Goal: Check status: Check status

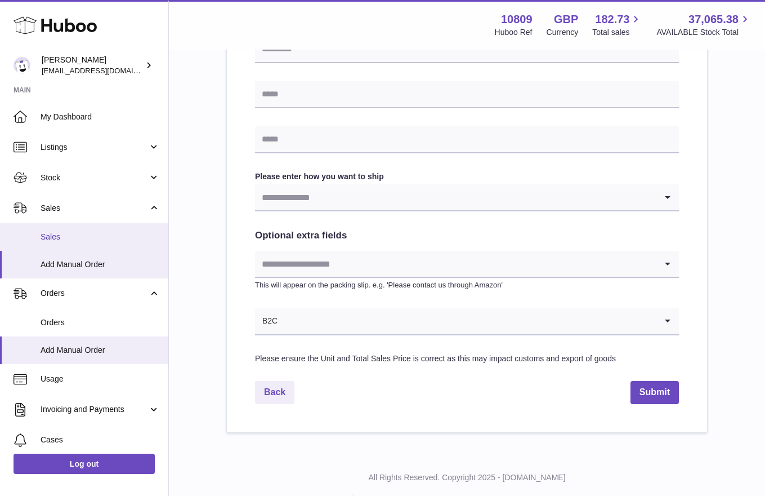
click at [65, 239] on span "Sales" at bounding box center [100, 236] width 119 height 11
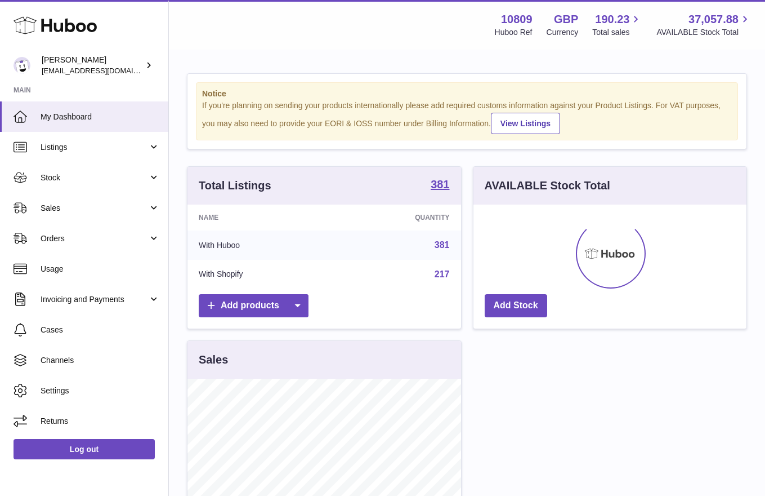
scroll to position [176, 273]
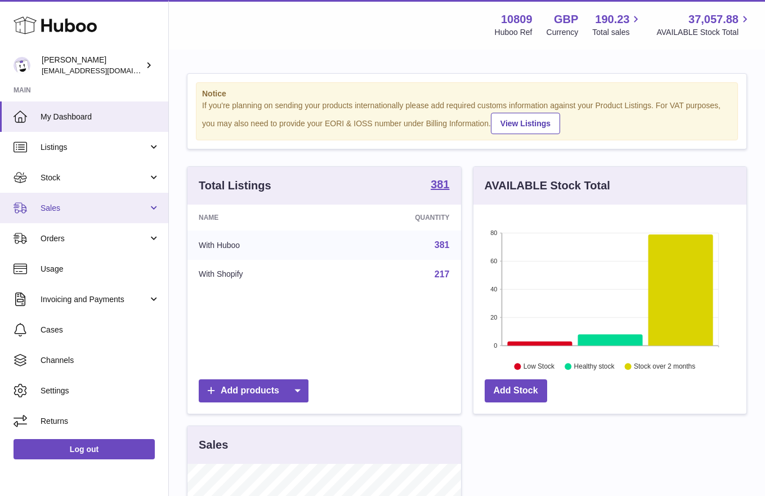
click at [65, 199] on link "Sales" at bounding box center [84, 208] width 168 height 30
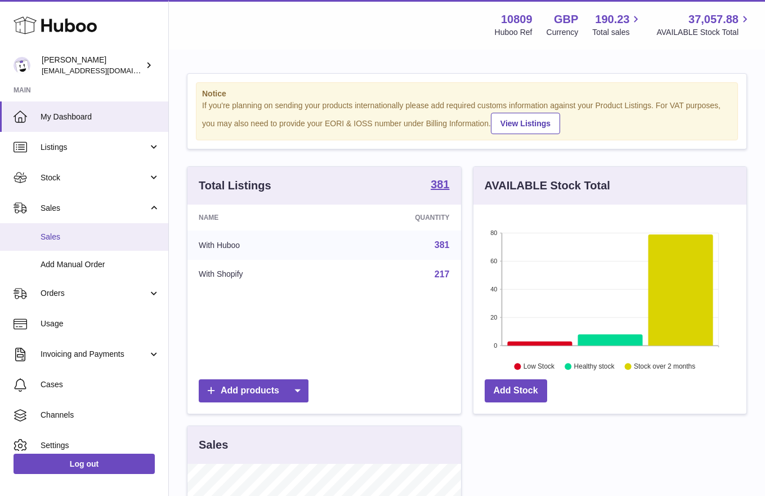
click at [69, 235] on span "Sales" at bounding box center [100, 236] width 119 height 11
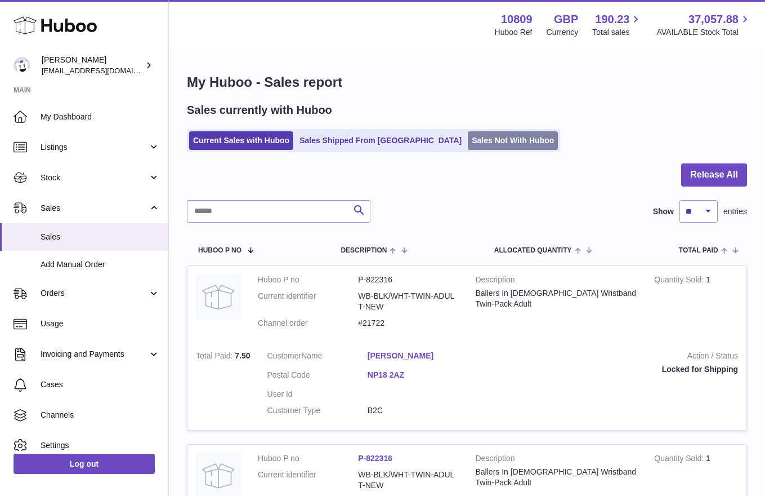
drag, startPoint x: 433, startPoint y: 130, endPoint x: 436, endPoint y: 135, distance: 5.8
click at [433, 130] on ul "Current Sales with Huboo Sales Shipped From Huboo Sales Not With Huboo" at bounding box center [373, 140] width 373 height 23
click at [468, 140] on link "Sales Not With Huboo" at bounding box center [513, 140] width 90 height 19
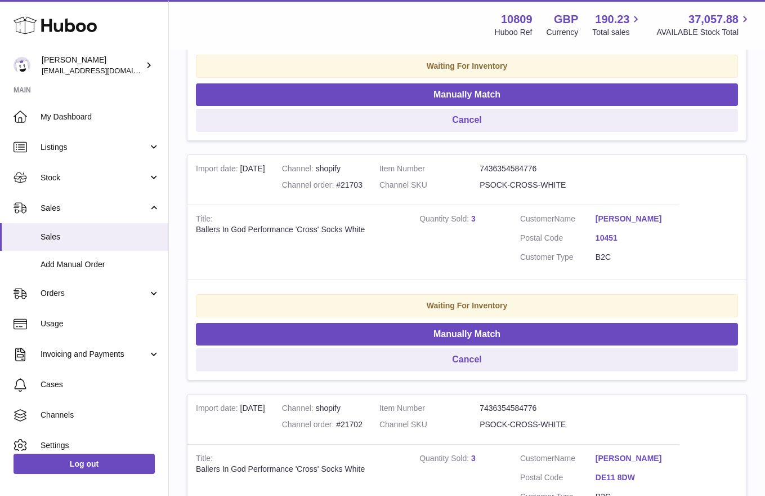
scroll to position [1948, 0]
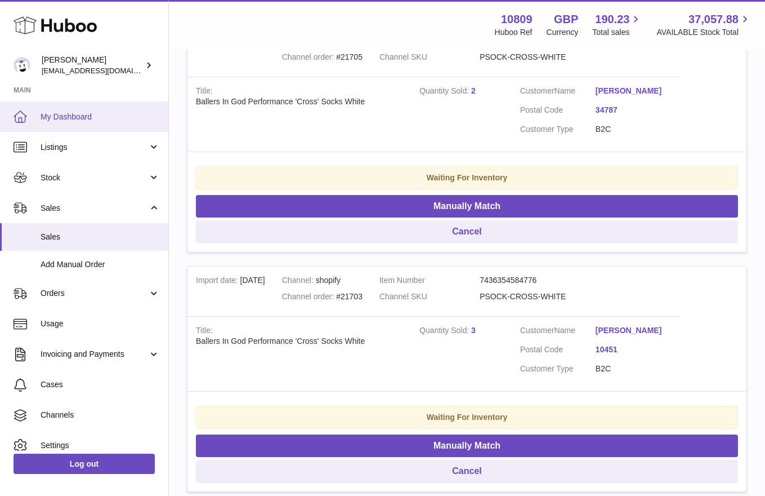
click at [93, 120] on span "My Dashboard" at bounding box center [100, 116] width 119 height 11
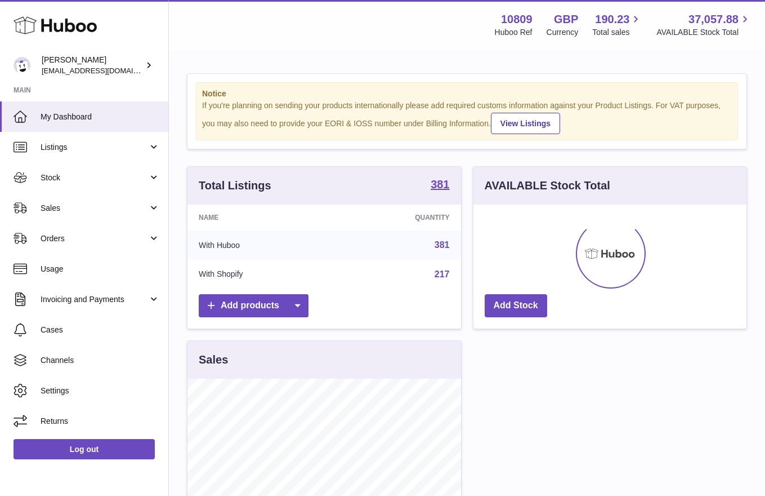
scroll to position [176, 273]
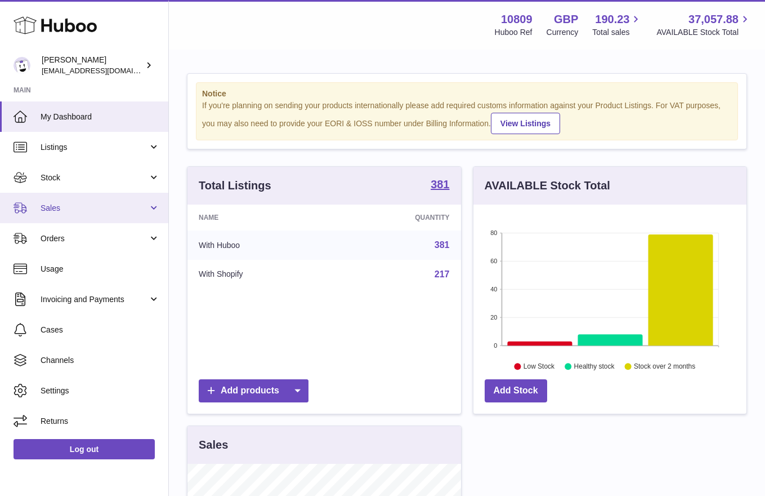
click at [74, 212] on span "Sales" at bounding box center [95, 208] width 108 height 11
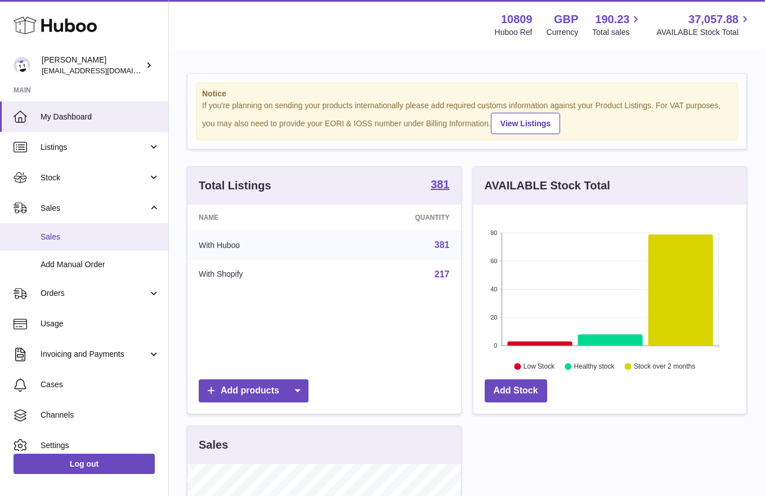
click at [81, 235] on span "Sales" at bounding box center [100, 236] width 119 height 11
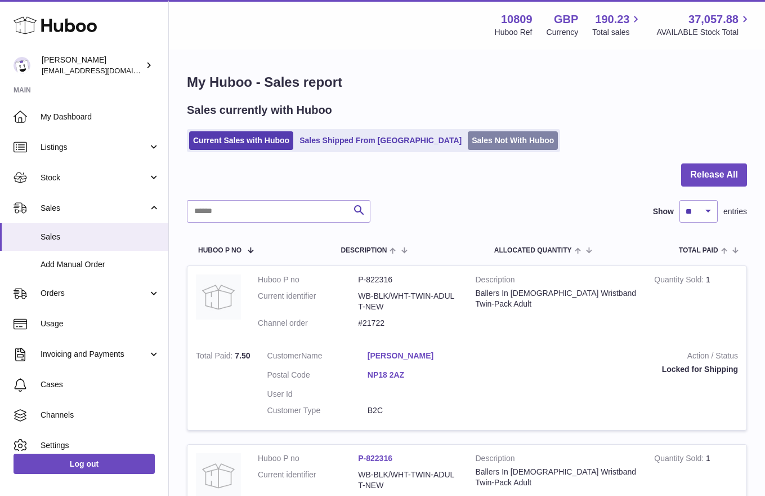
click at [468, 139] on link "Sales Not With Huboo" at bounding box center [513, 140] width 90 height 19
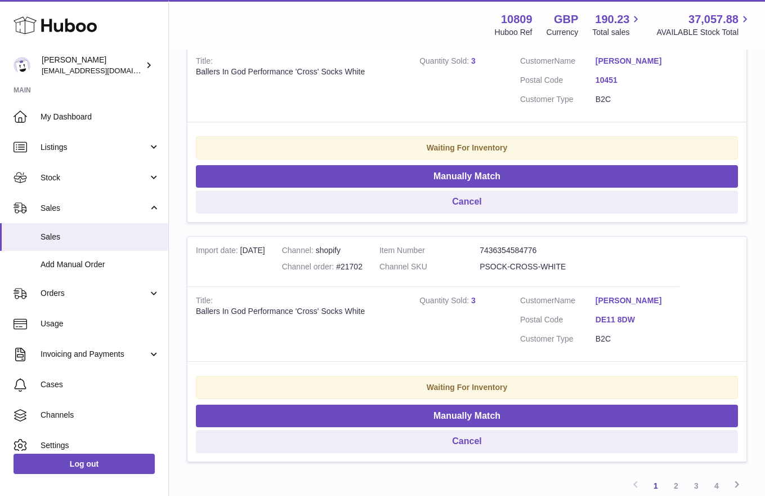
scroll to position [2336, 0]
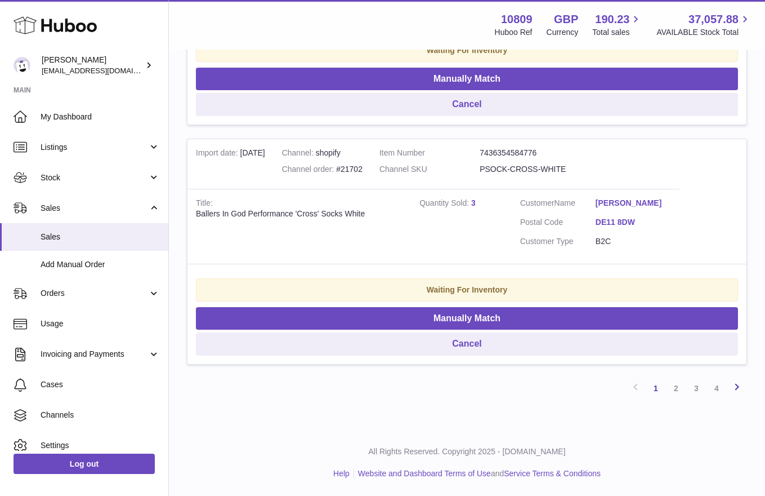
click at [739, 390] on icon at bounding box center [737, 387] width 14 height 14
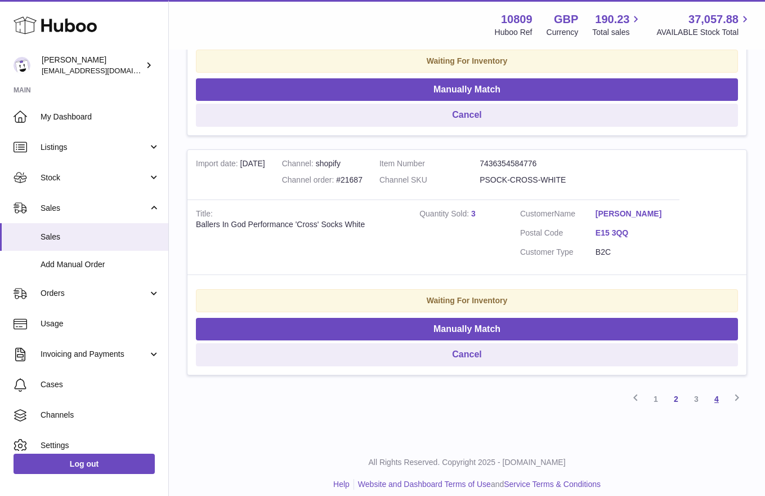
click at [715, 389] on link "4" at bounding box center [717, 399] width 20 height 20
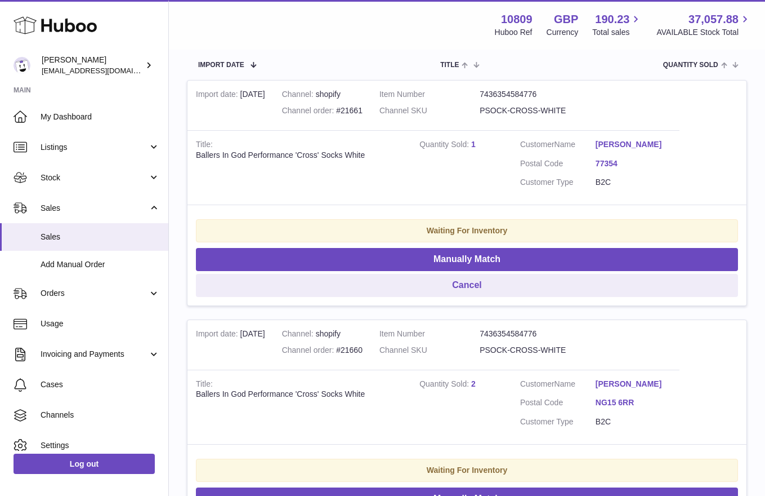
scroll to position [208, 0]
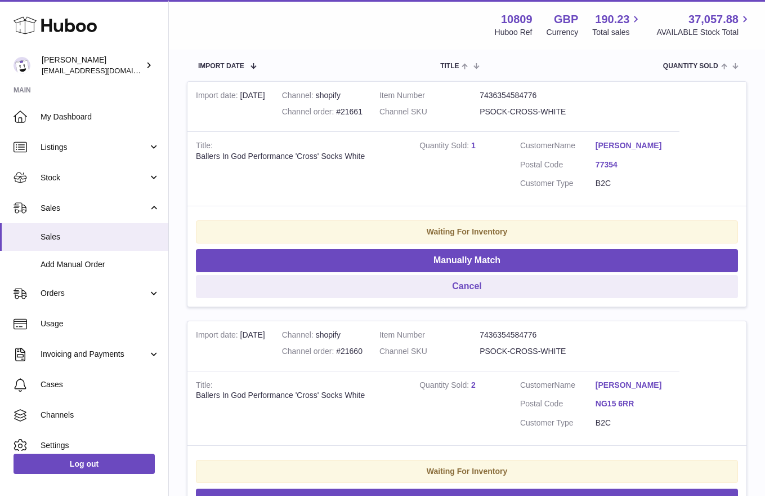
click at [355, 349] on div "Channel order #21660" at bounding box center [322, 351] width 81 height 11
click at [365, 379] on td "Title Ballers In God Performance 'Cross' Socks White" at bounding box center [300, 408] width 224 height 75
